Goal: Task Accomplishment & Management: Use online tool/utility

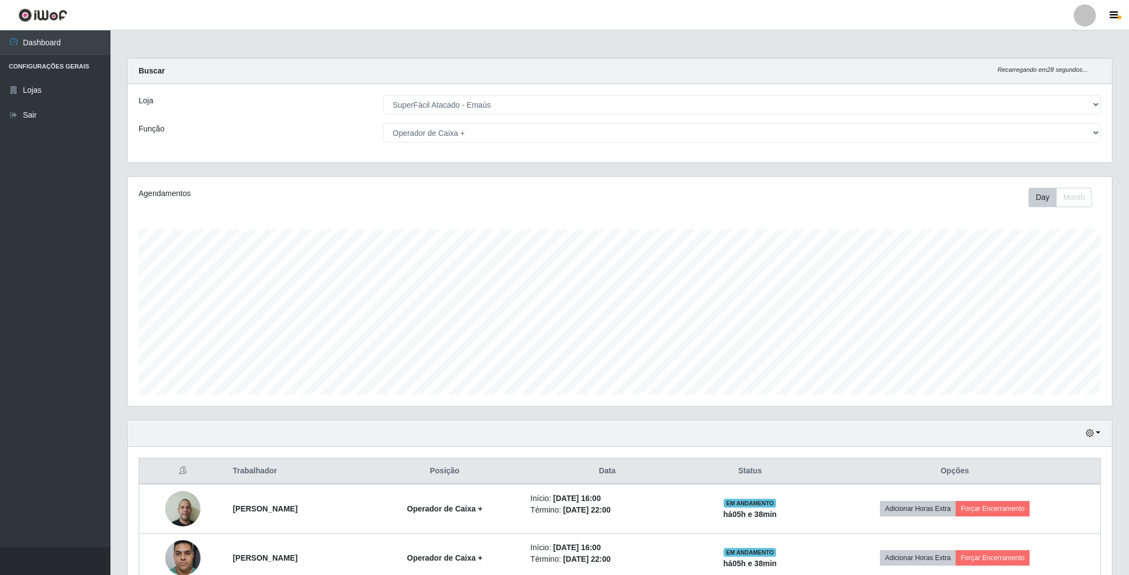
select select "407"
select select "72"
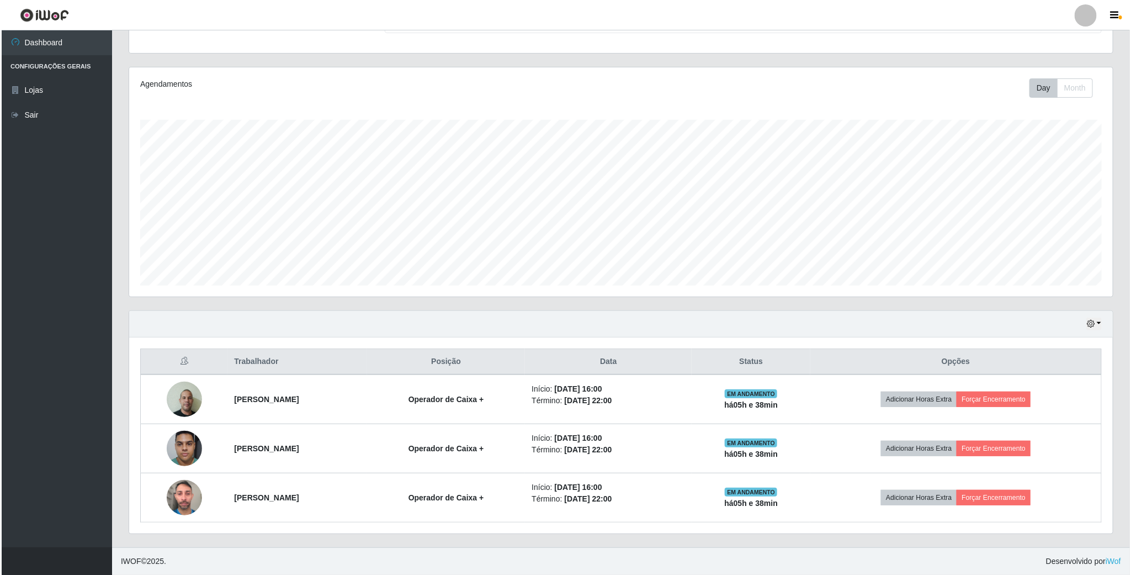
scroll to position [230, 983]
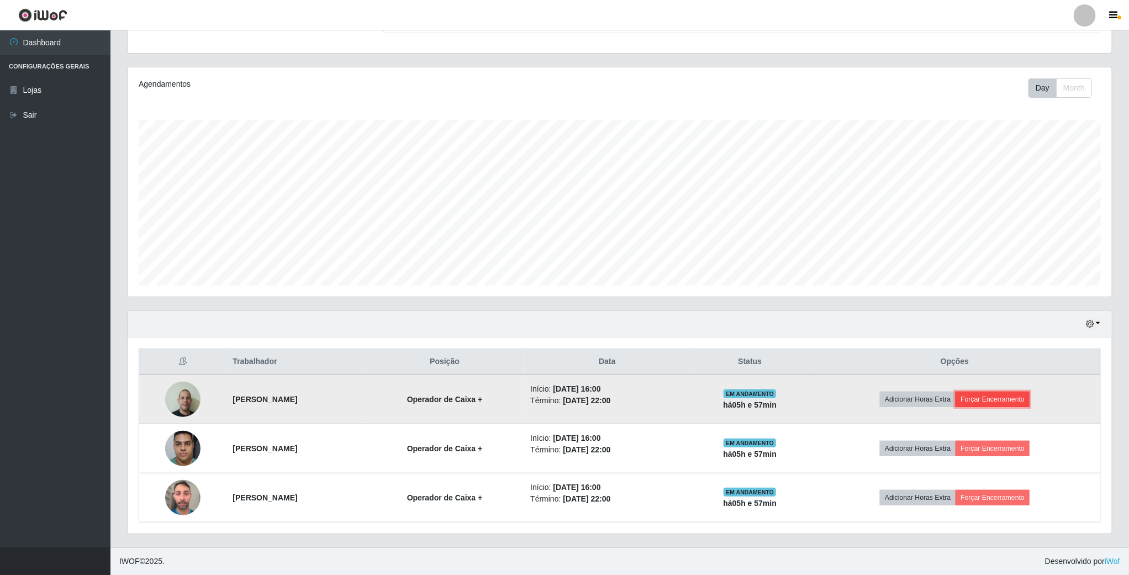
click at [1009, 392] on button "Forçar Encerramento" at bounding box center [992, 399] width 74 height 15
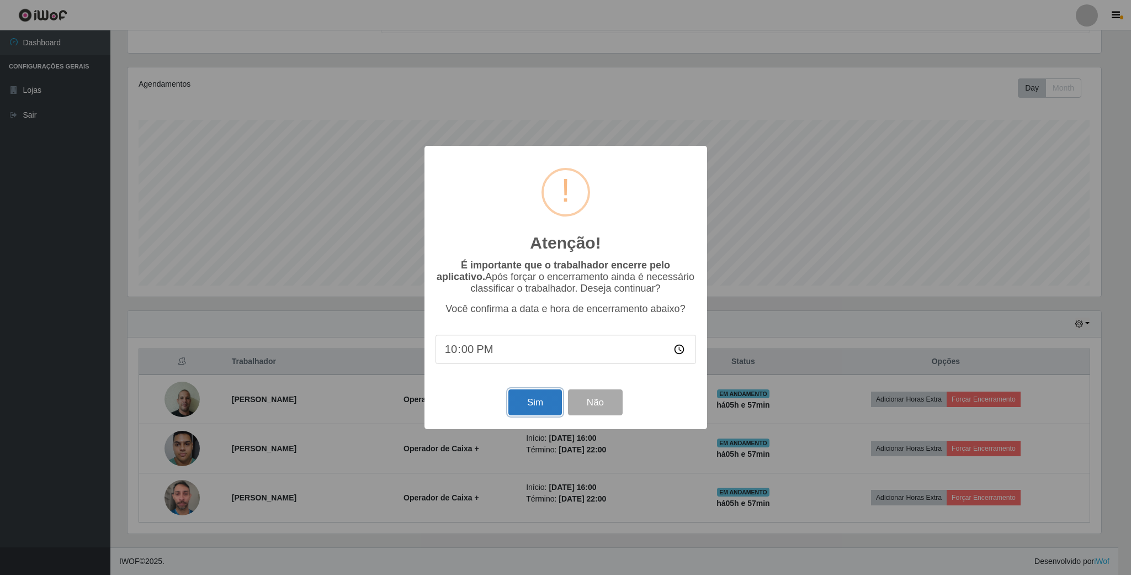
click at [542, 408] on button "Sim" at bounding box center [536, 402] width 54 height 26
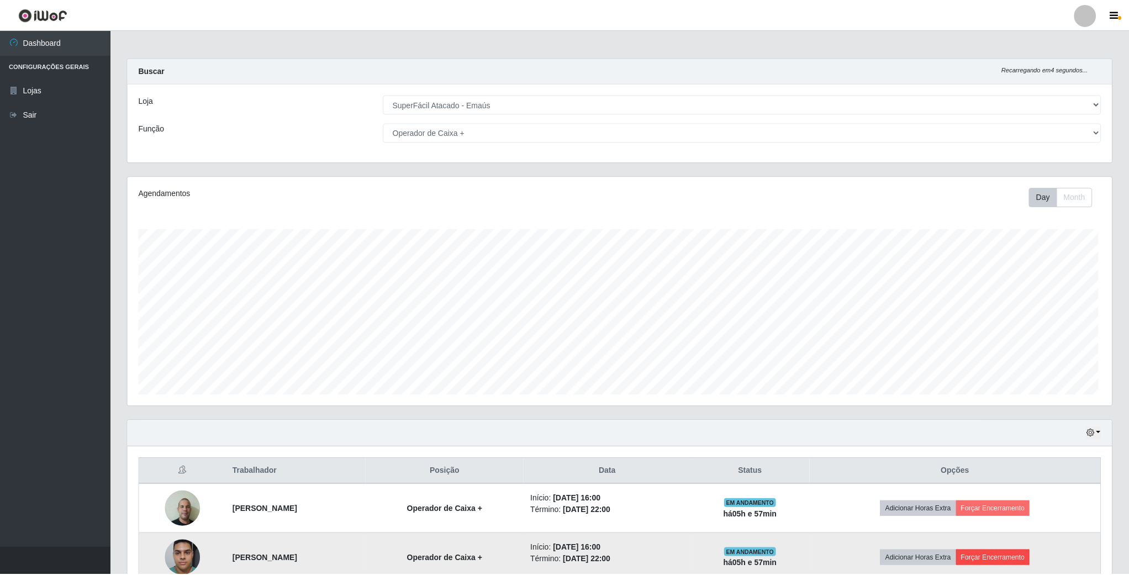
scroll to position [230, 986]
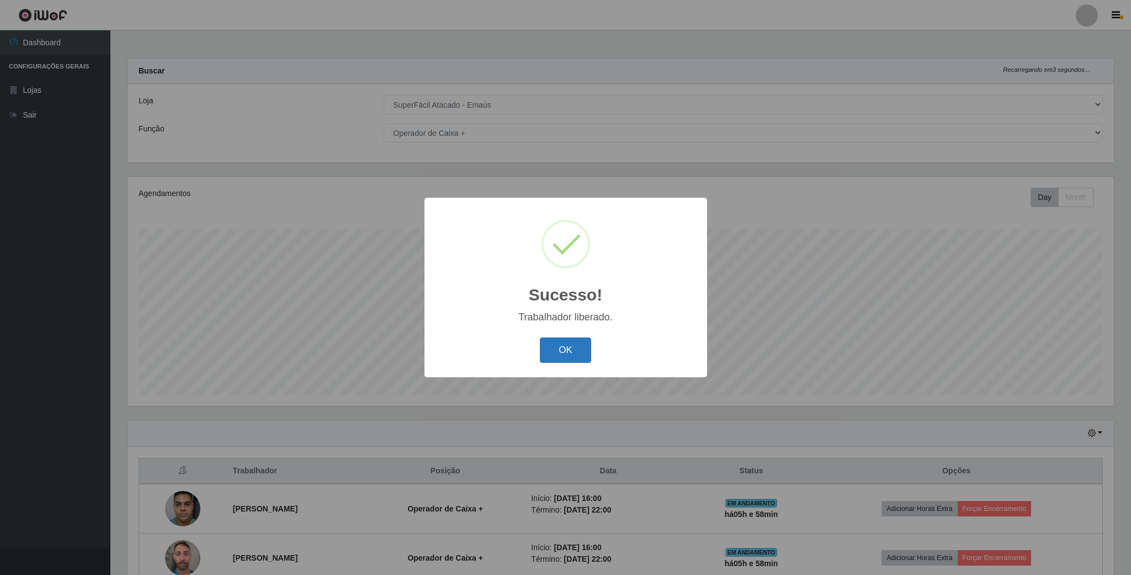
click at [565, 352] on button "OK" at bounding box center [565, 350] width 51 height 26
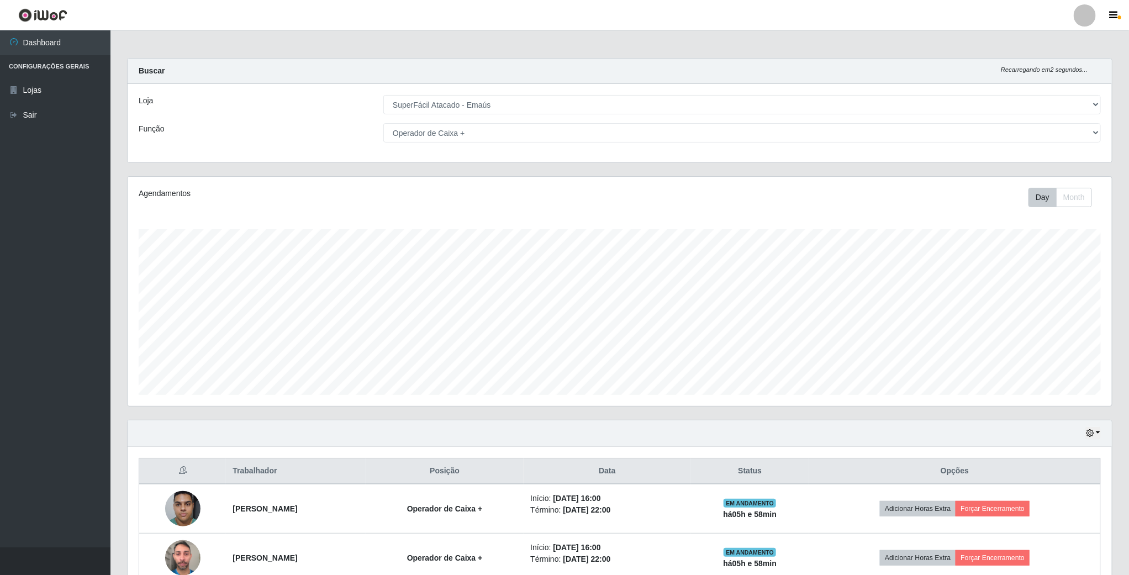
scroll to position [64, 0]
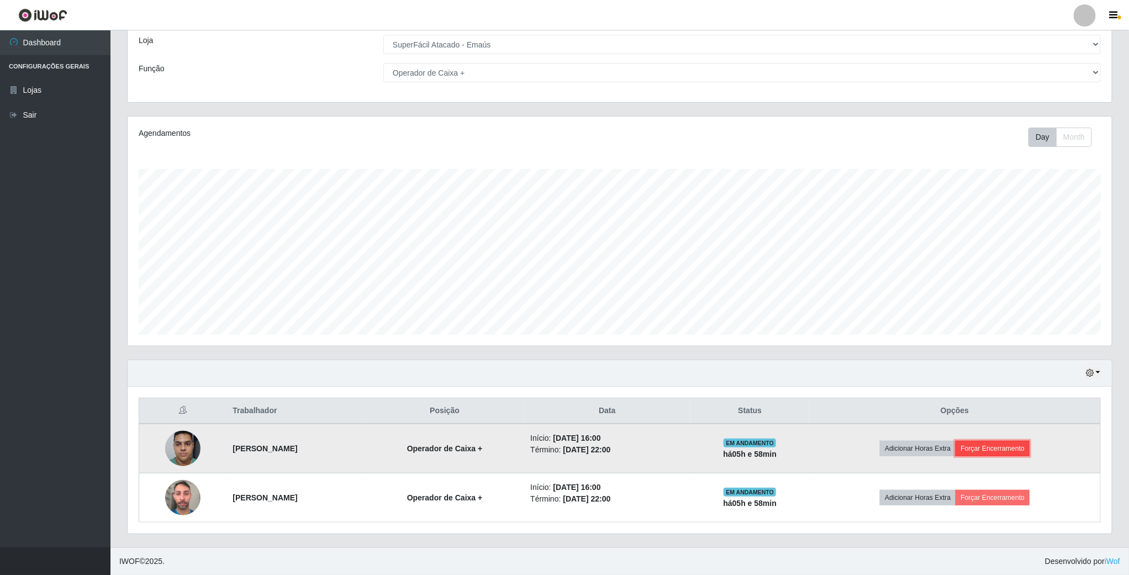
click at [1014, 447] on button "Forçar Encerramento" at bounding box center [992, 448] width 74 height 15
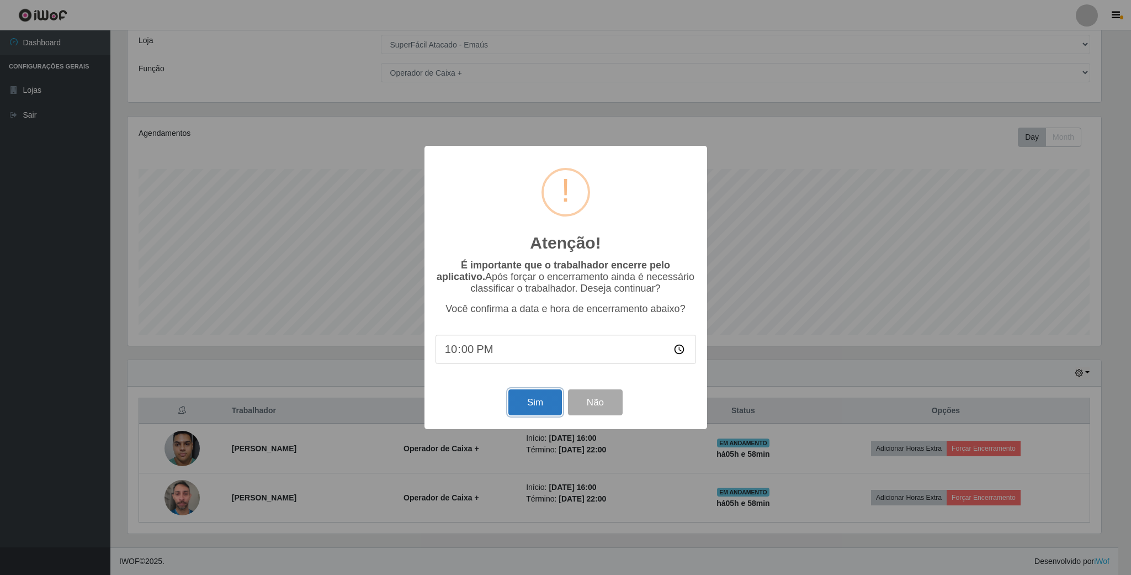
click at [516, 404] on button "Sim" at bounding box center [536, 402] width 54 height 26
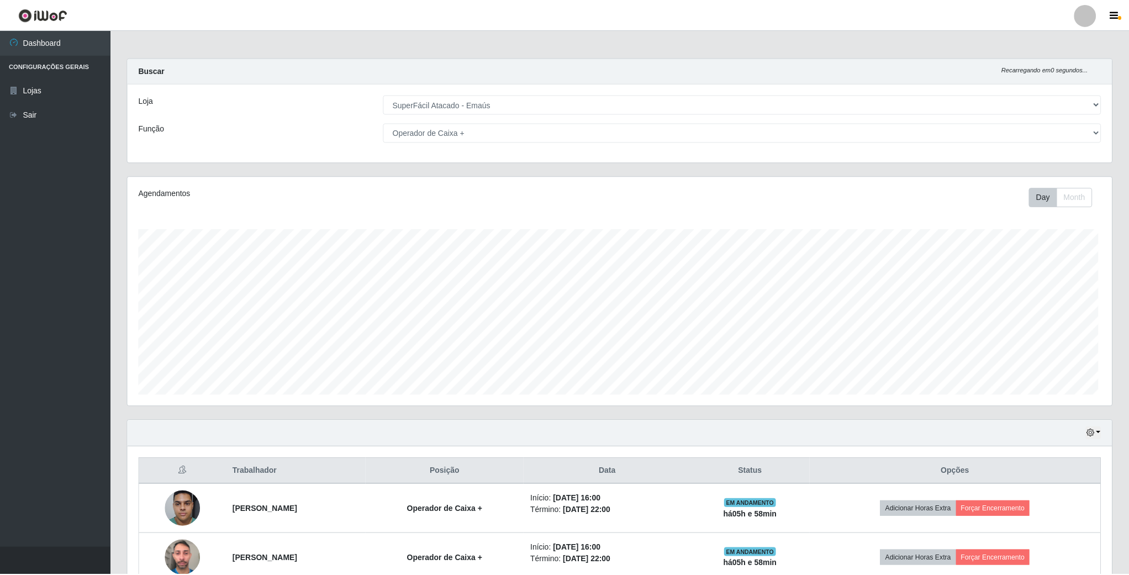
scroll to position [230, 986]
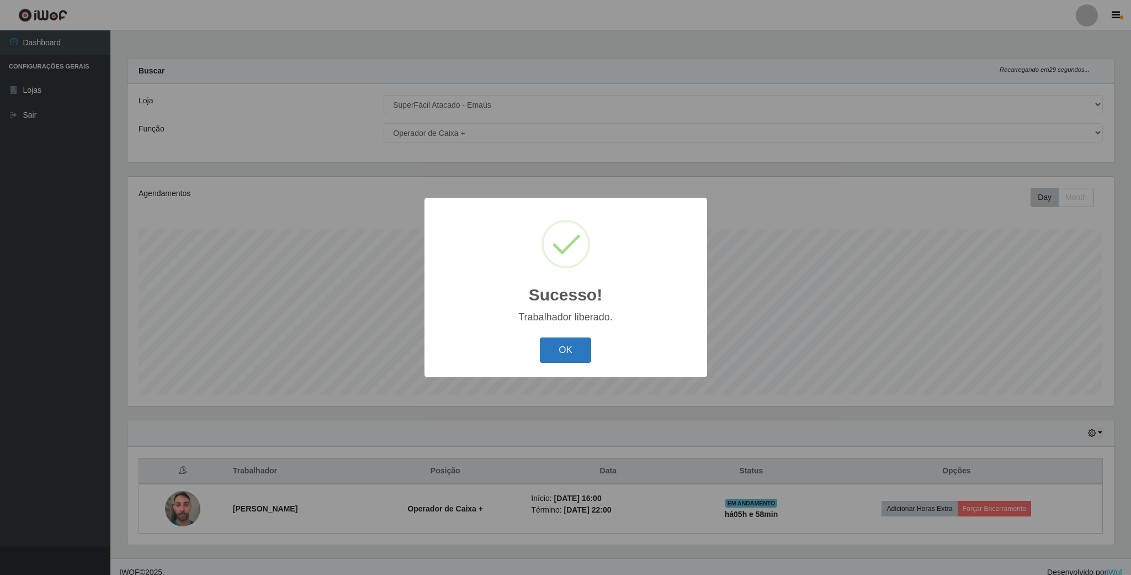
click at [572, 351] on button "OK" at bounding box center [565, 350] width 51 height 26
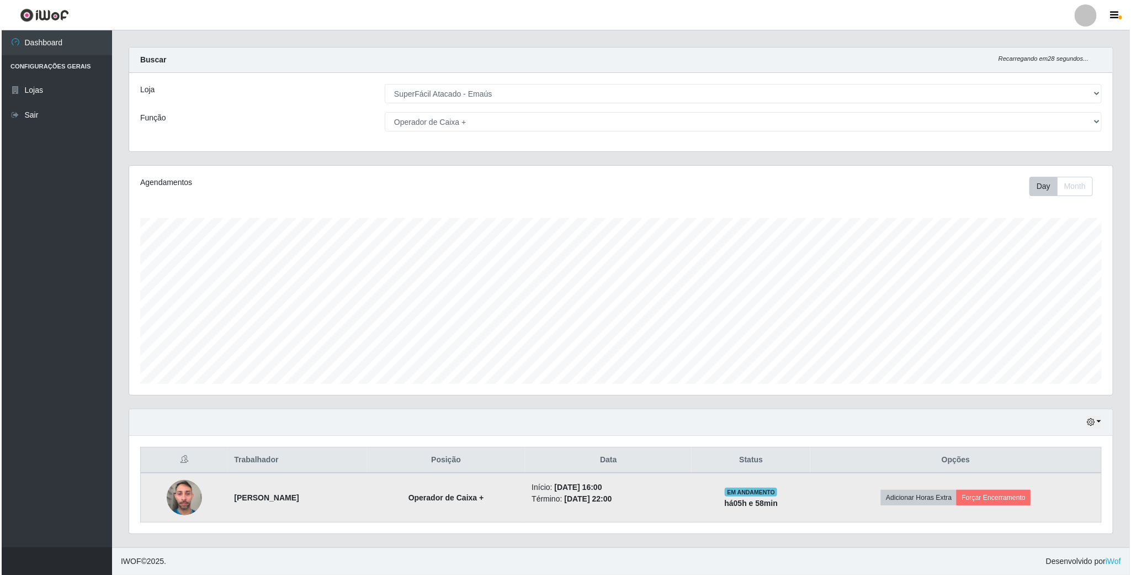
scroll to position [15, 0]
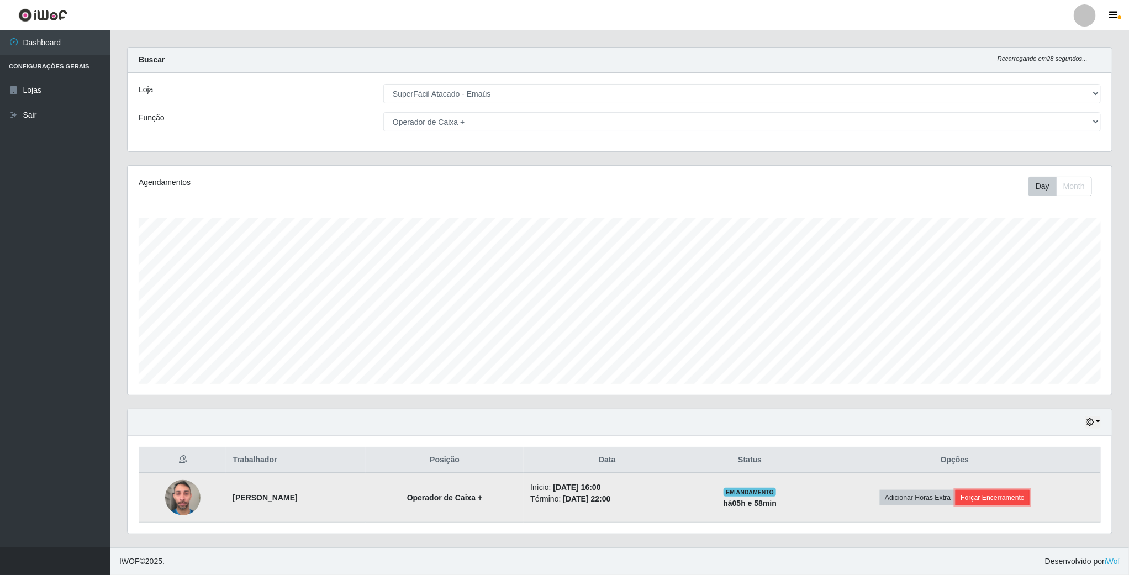
click at [1013, 494] on button "Forçar Encerramento" at bounding box center [992, 497] width 74 height 15
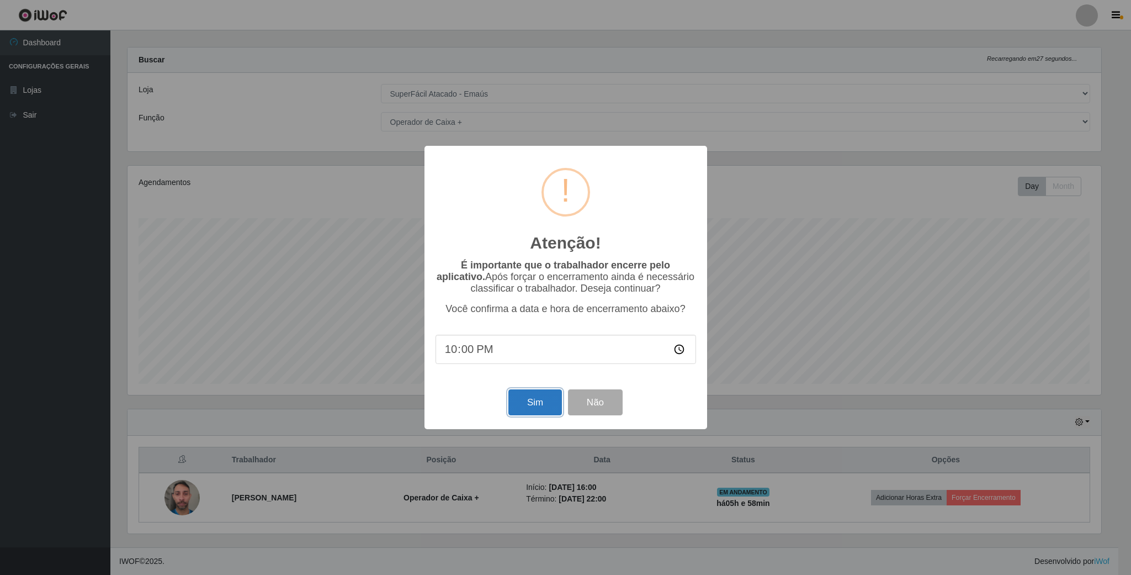
click at [527, 409] on button "Sim" at bounding box center [536, 402] width 54 height 26
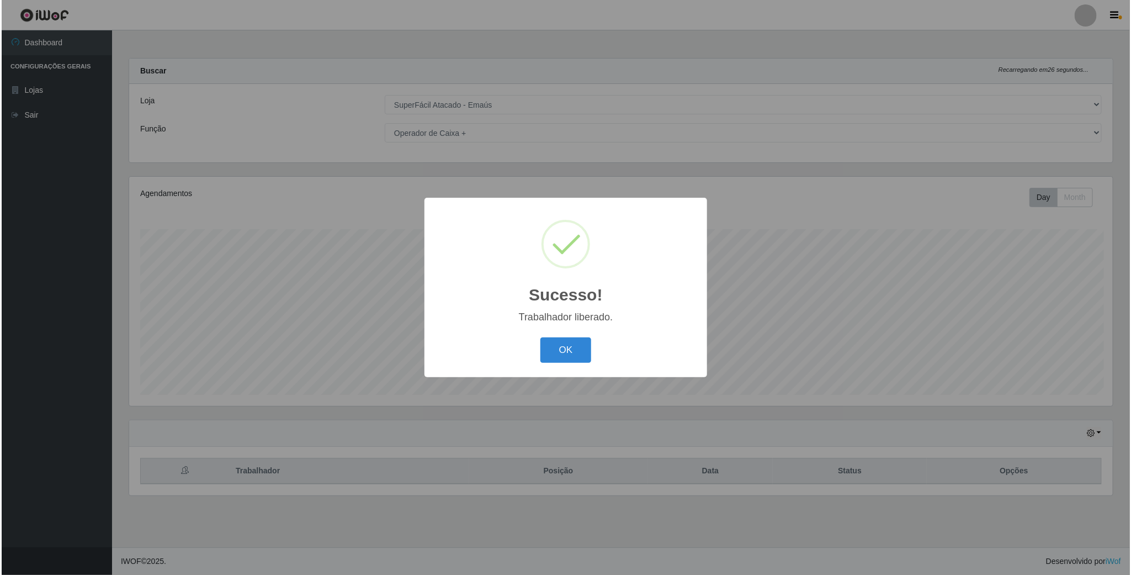
scroll to position [230, 986]
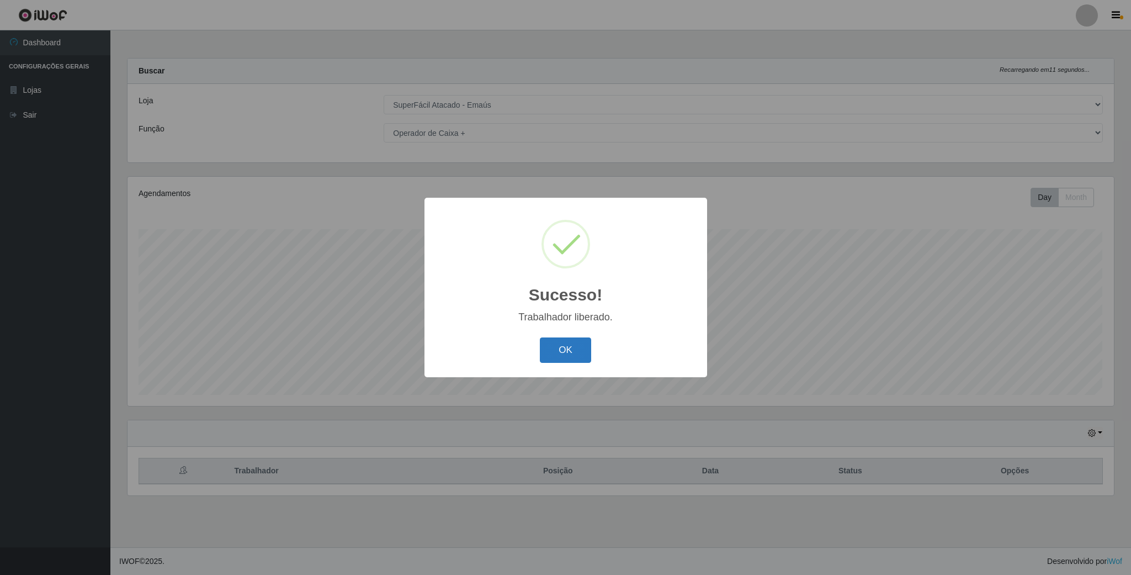
click at [567, 350] on button "OK" at bounding box center [565, 350] width 51 height 26
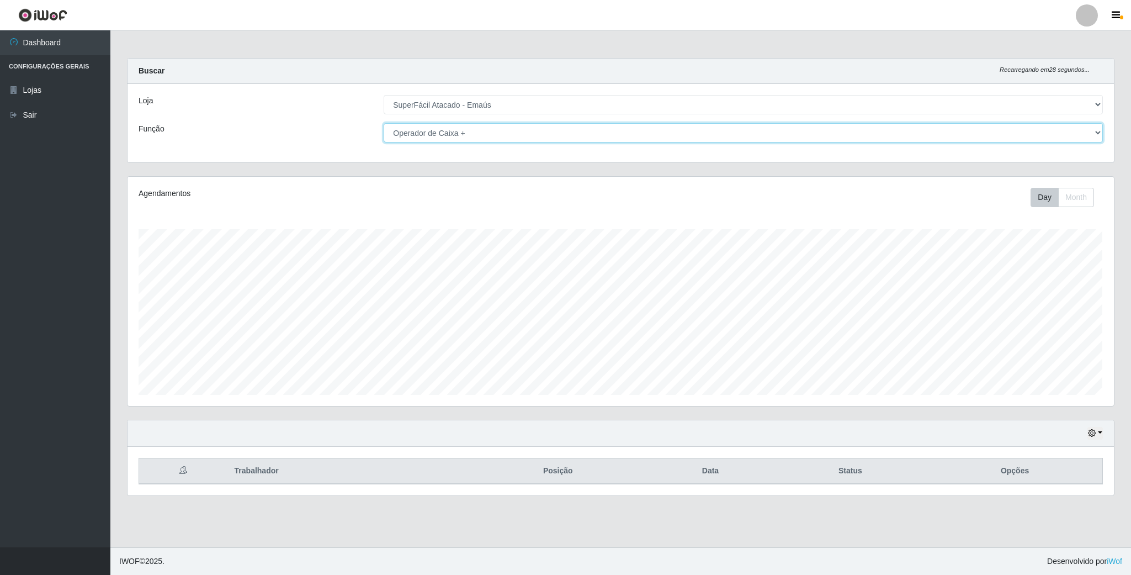
click at [1094, 130] on select "[Selecione...] Auxiliar de Estacionamento Auxiliar de Estacionamento + Auxiliar…" at bounding box center [744, 132] width 720 height 19
click at [1080, 73] on small "Recarregando em 24 segundos..." at bounding box center [1045, 69] width 90 height 9
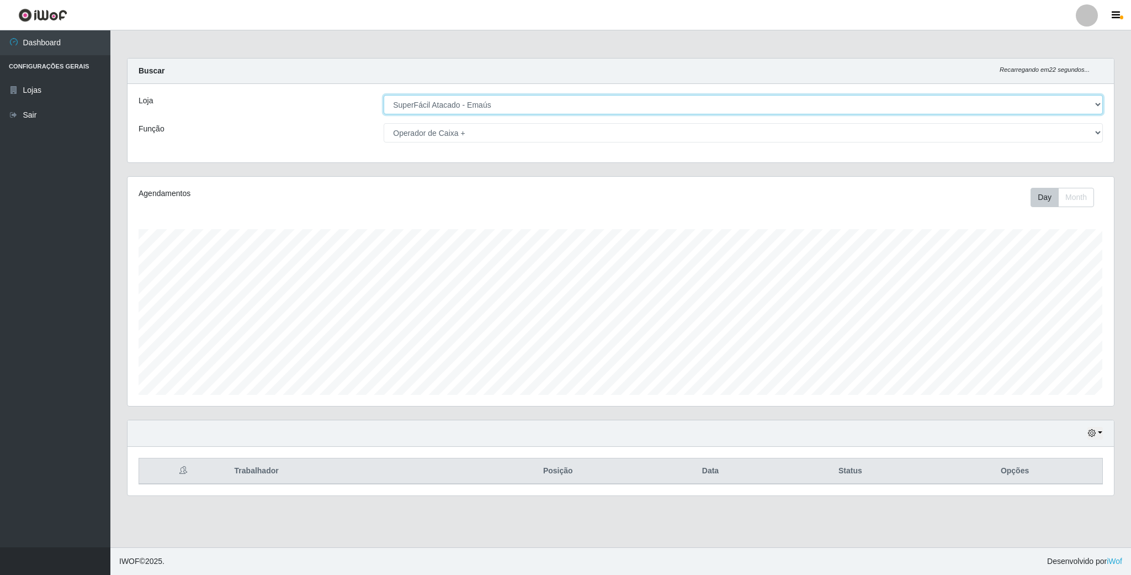
click at [1097, 105] on select "[Selecione...] SuperFácil Atacado - Emaús" at bounding box center [744, 104] width 720 height 19
click at [384, 95] on select "[Selecione...] SuperFácil Atacado - Emaús" at bounding box center [744, 104] width 720 height 19
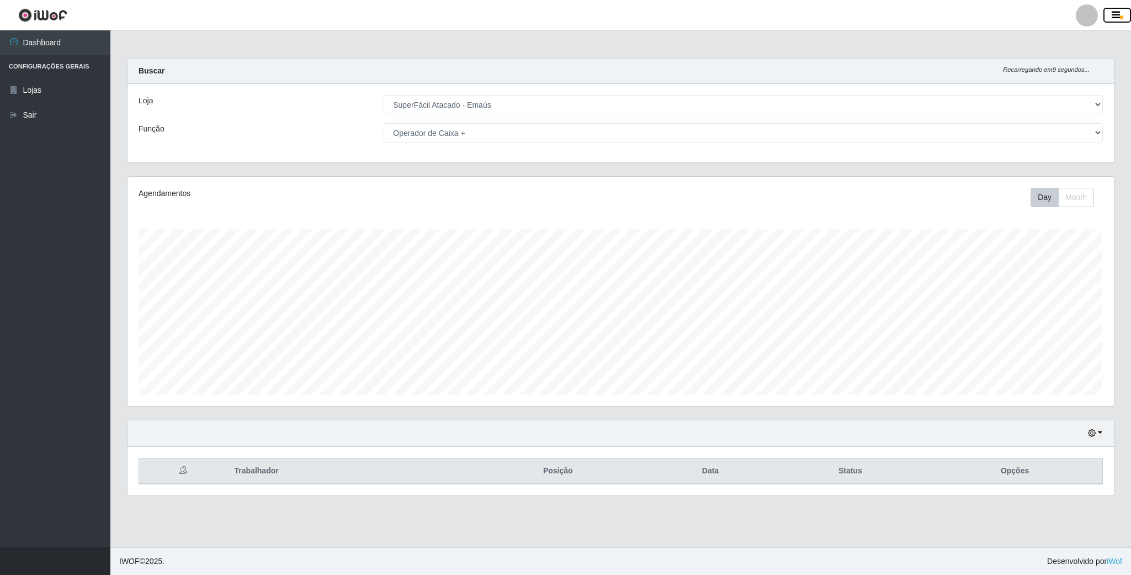
click at [1120, 15] on span "button" at bounding box center [1121, 17] width 3 height 4
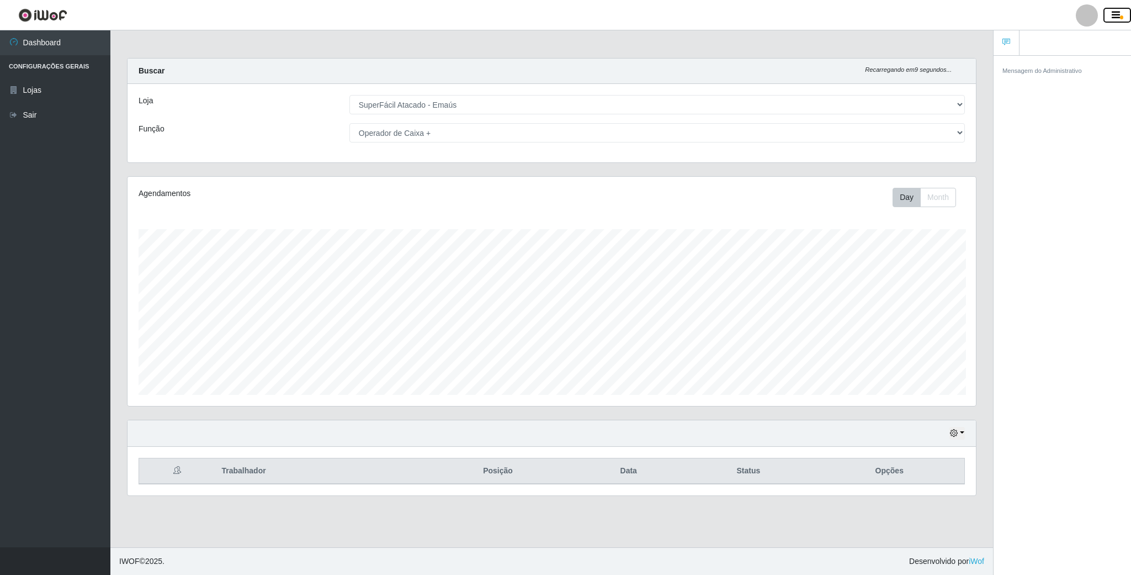
scroll to position [551985, 551366]
click at [1041, 283] on div "Mensagem do Administrativo" at bounding box center [1063, 316] width 138 height 523
